Goal: Use online tool/utility: Utilize a website feature to perform a specific function

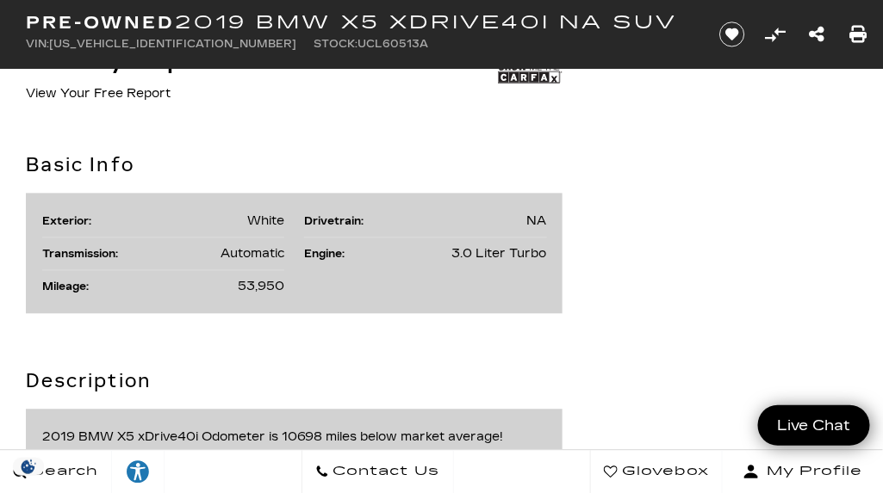
scroll to position [803, 0]
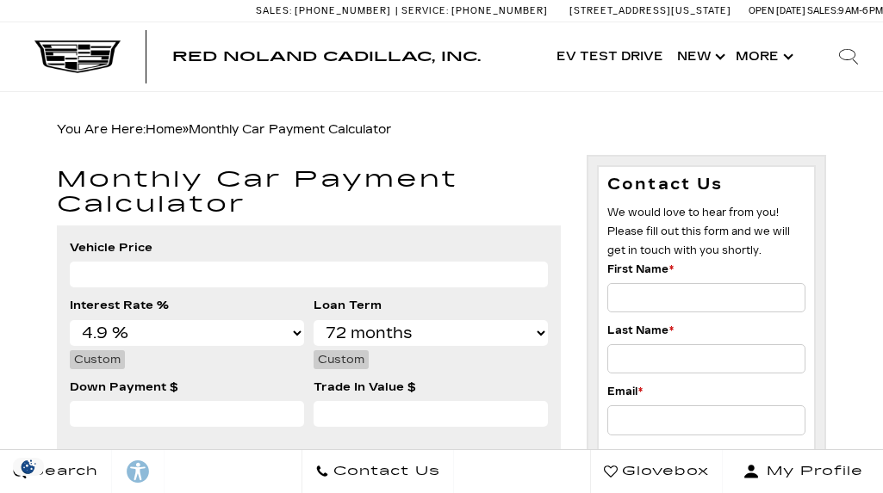
select select "4.9"
select select "72"
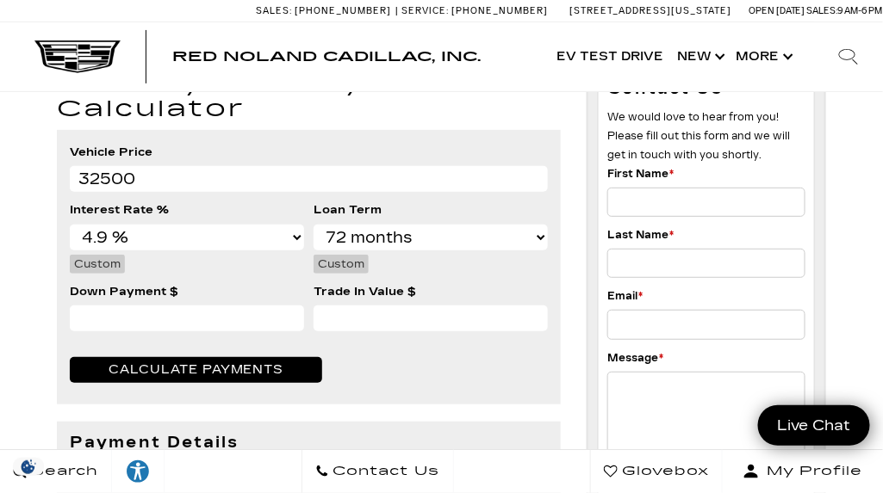
scroll to position [113, 0]
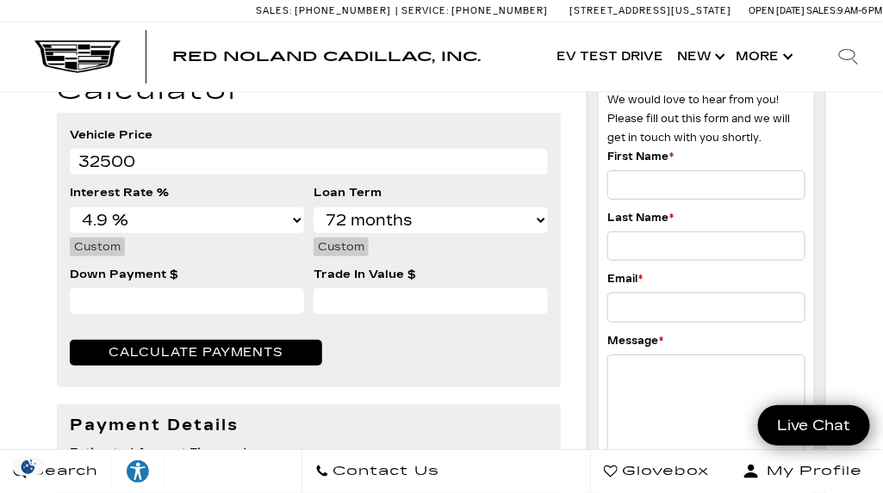
type input "32500"
click at [91, 307] on input "Down Payment $" at bounding box center [187, 301] width 234 height 26
type input "16000"
click at [395, 354] on fieldset "Vehicle Price 32500 Interest Rate % % 0.0 % 0.1 % 0.2 % 0.3 % 0.4 % 0.5 % 0.6 %…" at bounding box center [309, 250] width 504 height 274
click at [264, 357] on span "Calculate Payments" at bounding box center [196, 352] width 175 height 15
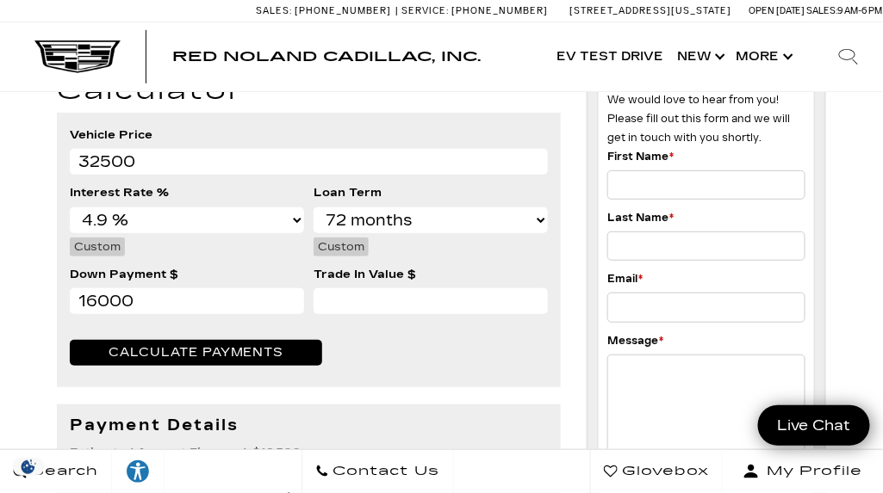
scroll to position [214, 0]
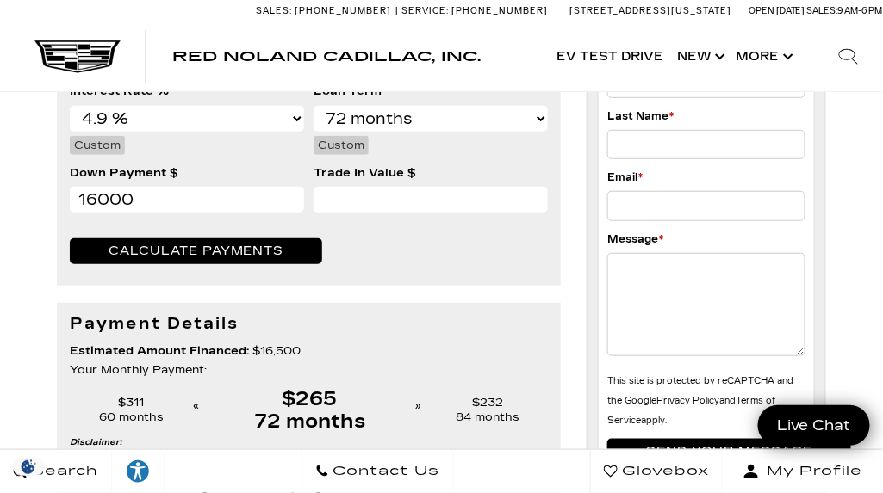
click at [126, 414] on div "60 months" at bounding box center [131, 418] width 123 height 15
click at [128, 406] on div "$311" at bounding box center [131, 403] width 123 height 15
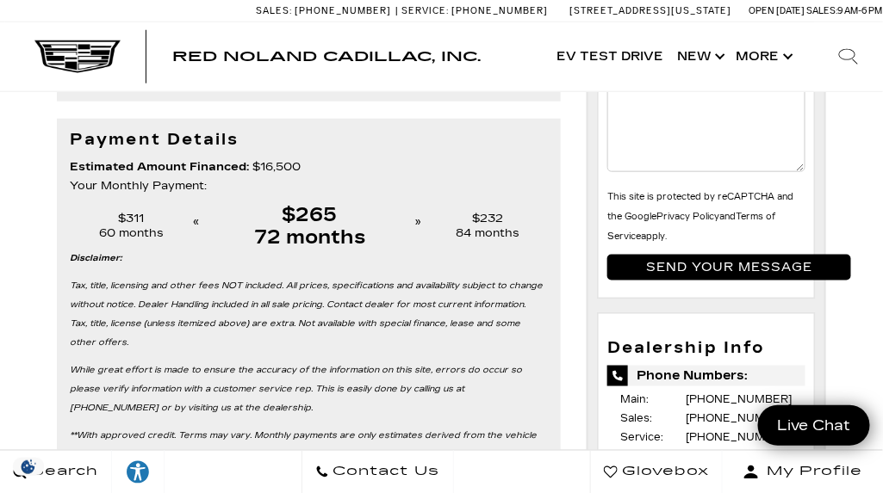
scroll to position [400, 0]
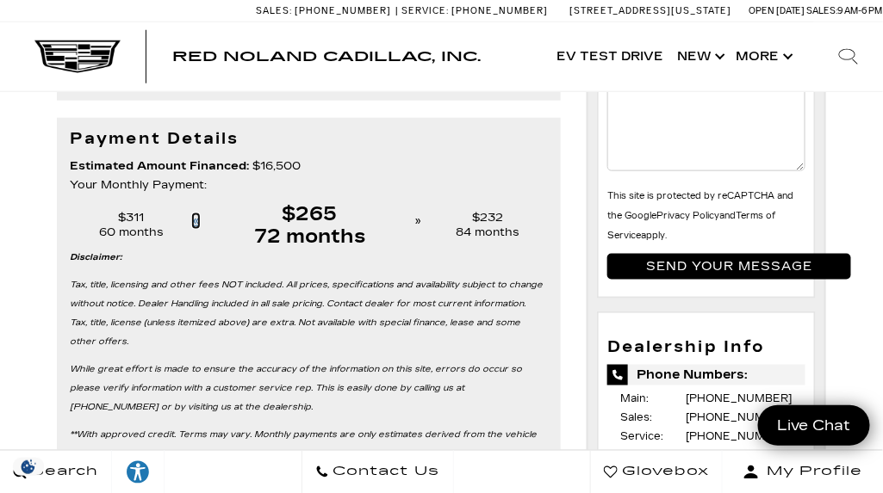
click at [193, 220] on td "« Decrease Months" at bounding box center [198, 221] width 11 height 53
click at [121, 218] on div "$311" at bounding box center [131, 218] width 123 height 15
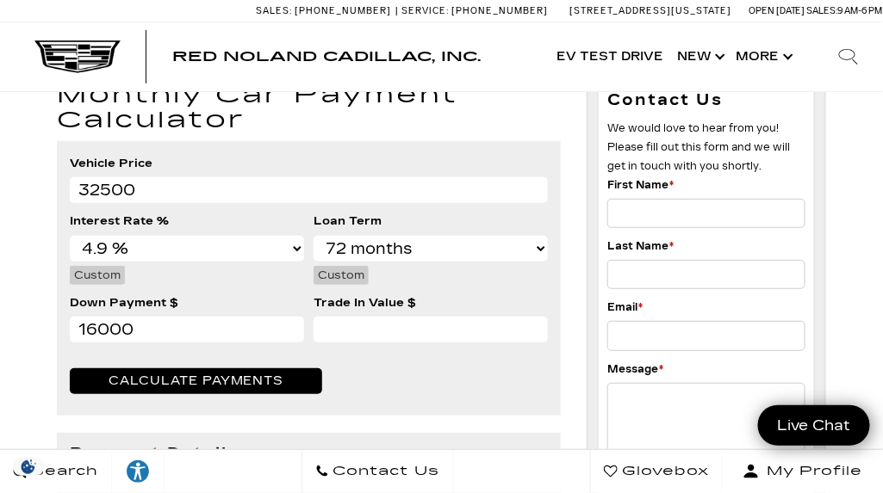
scroll to position [87, 0]
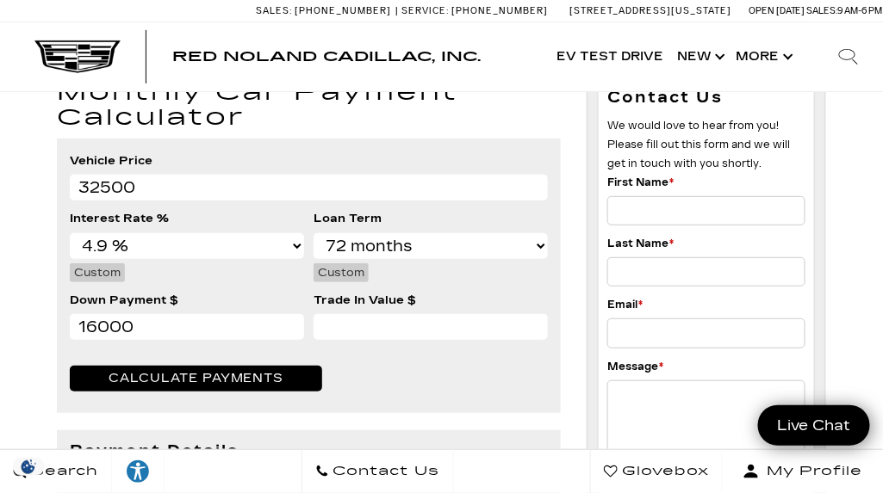
click at [217, 375] on span "Calculate Payments" at bounding box center [196, 378] width 175 height 15
click at [540, 247] on select "12 months 24 months 36 months 48 months 60 months 72 months 84 months" at bounding box center [430, 246] width 234 height 26
select select "36"
click at [313, 233] on select "12 months 24 months 36 months 48 months 60 months 72 months 84 months" at bounding box center [430, 246] width 234 height 26
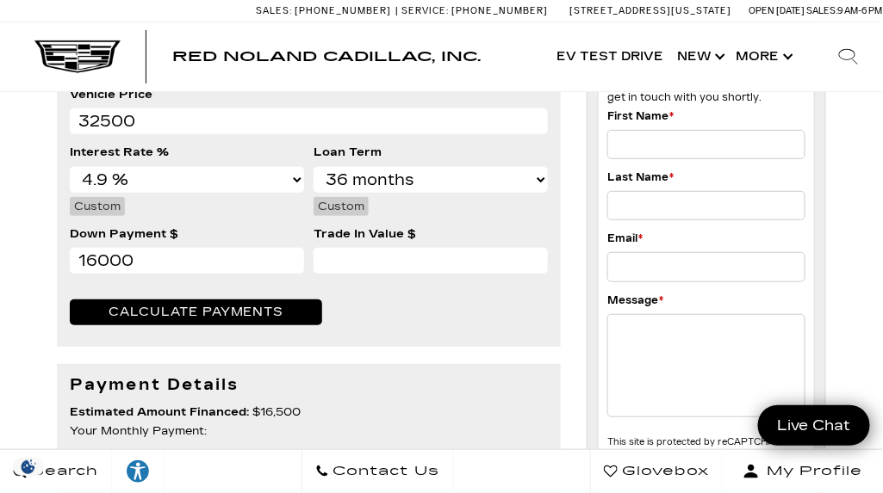
scroll to position [156, 0]
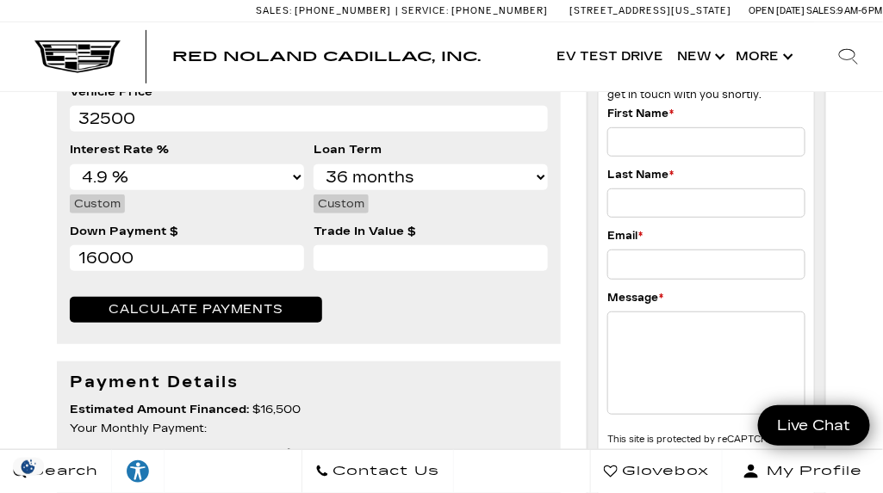
click at [234, 310] on span "Calculate Payments" at bounding box center [196, 309] width 175 height 15
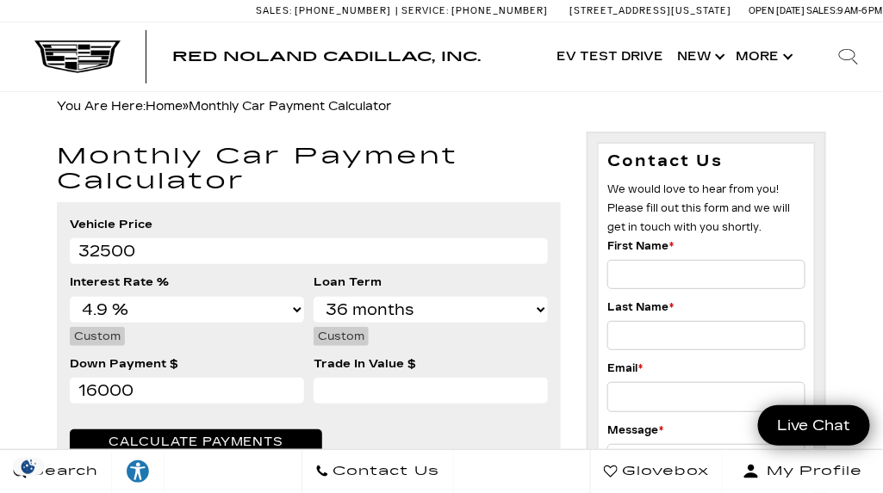
scroll to position [0, 0]
